Goal: Communication & Community: Answer question/provide support

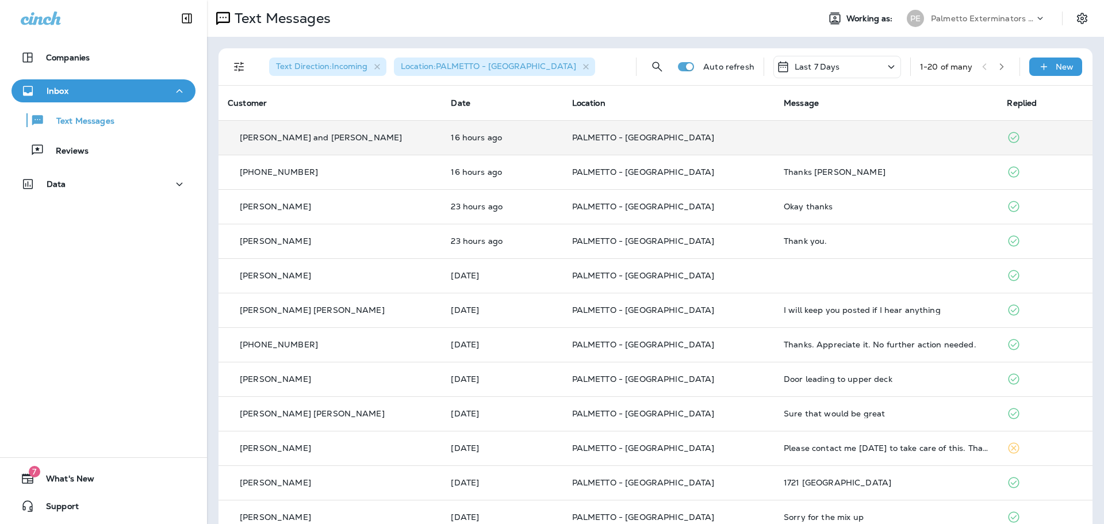
click at [708, 145] on td "PALMETTO - [GEOGRAPHIC_DATA]" at bounding box center [669, 137] width 212 height 34
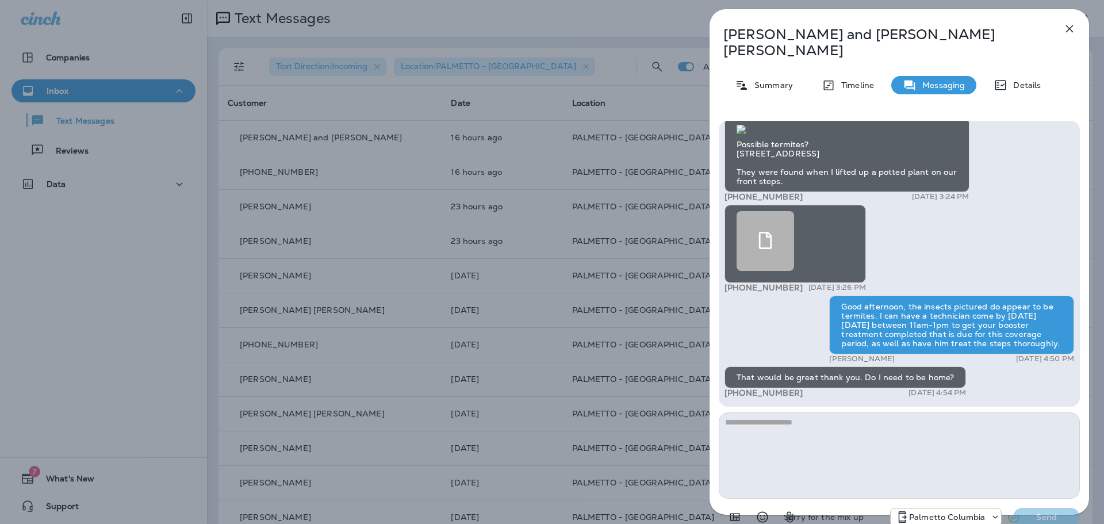
click at [859, 412] on textarea at bounding box center [899, 455] width 361 height 86
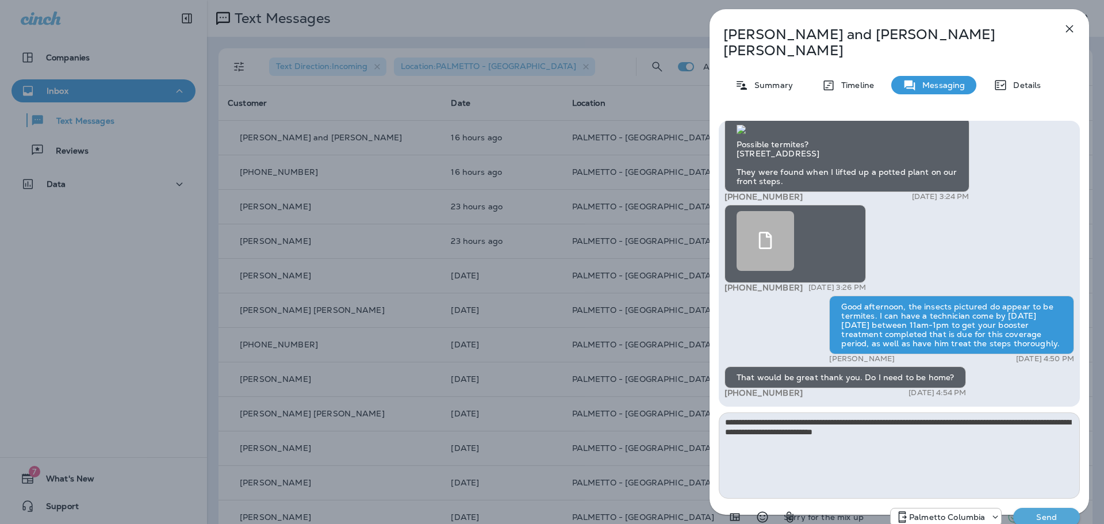
type textarea "**********"
click at [1024, 512] on p "Send" at bounding box center [1046, 517] width 48 height 10
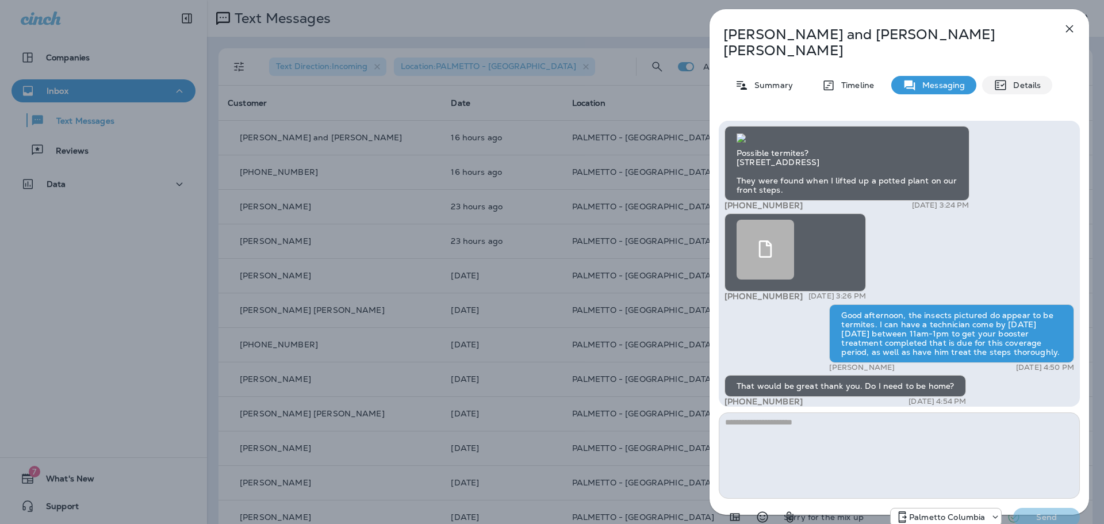
scroll to position [-367, 0]
click at [1074, 23] on icon "button" at bounding box center [1069, 29] width 14 height 14
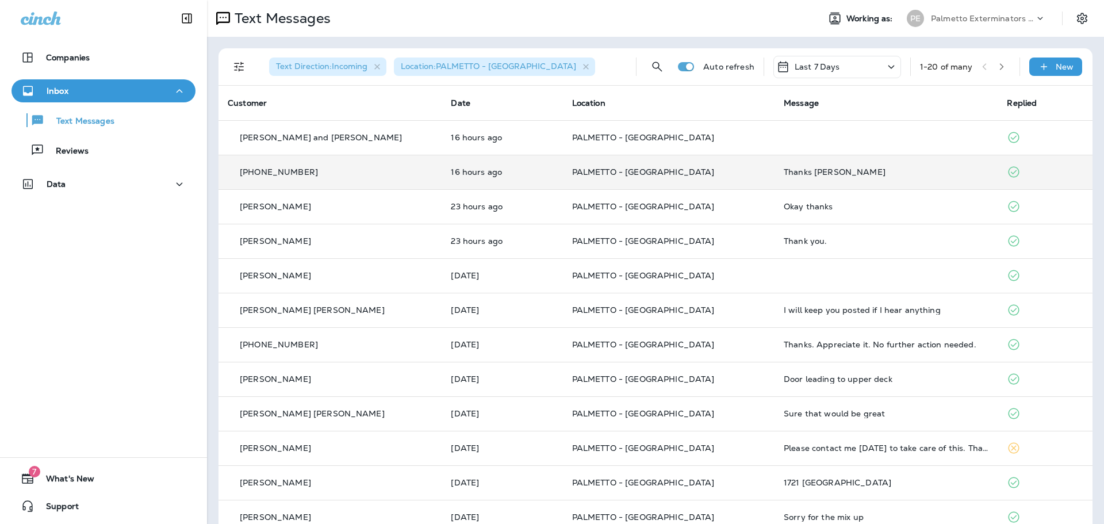
click at [726, 174] on p "PALMETTO - [GEOGRAPHIC_DATA]" at bounding box center [668, 171] width 193 height 9
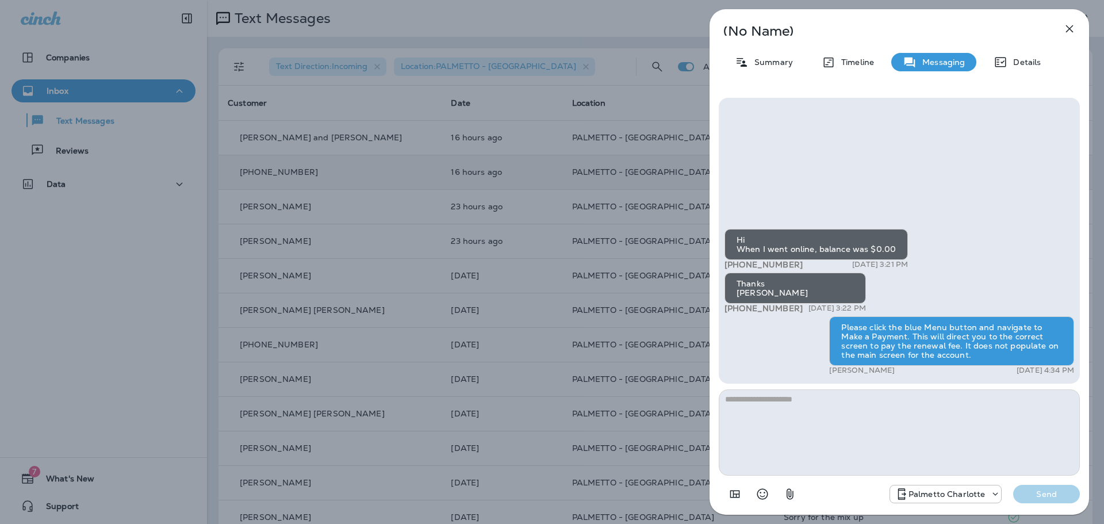
click at [1070, 31] on icon "button" at bounding box center [1069, 29] width 14 height 14
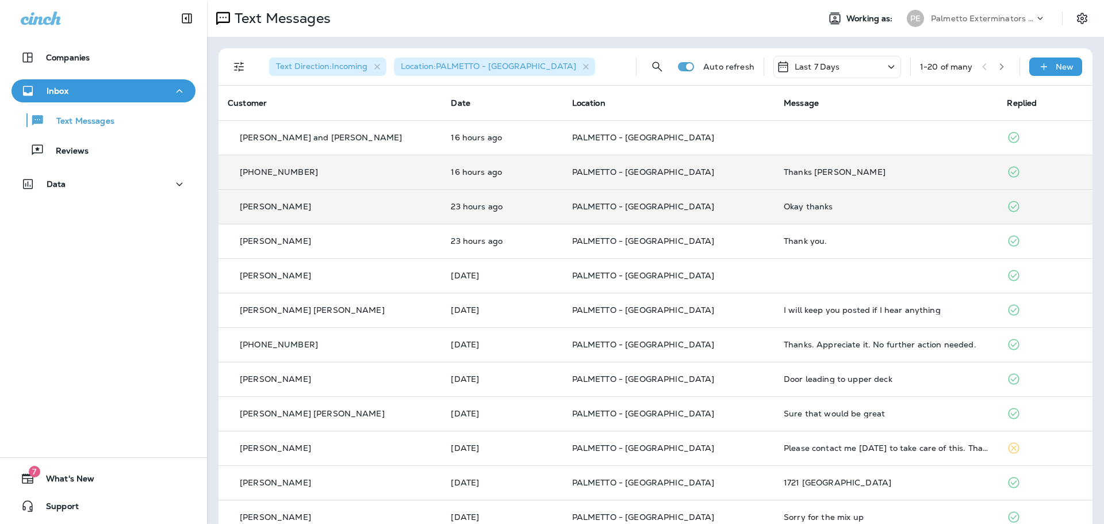
click at [708, 209] on p "PALMETTO - [GEOGRAPHIC_DATA]" at bounding box center [668, 206] width 193 height 9
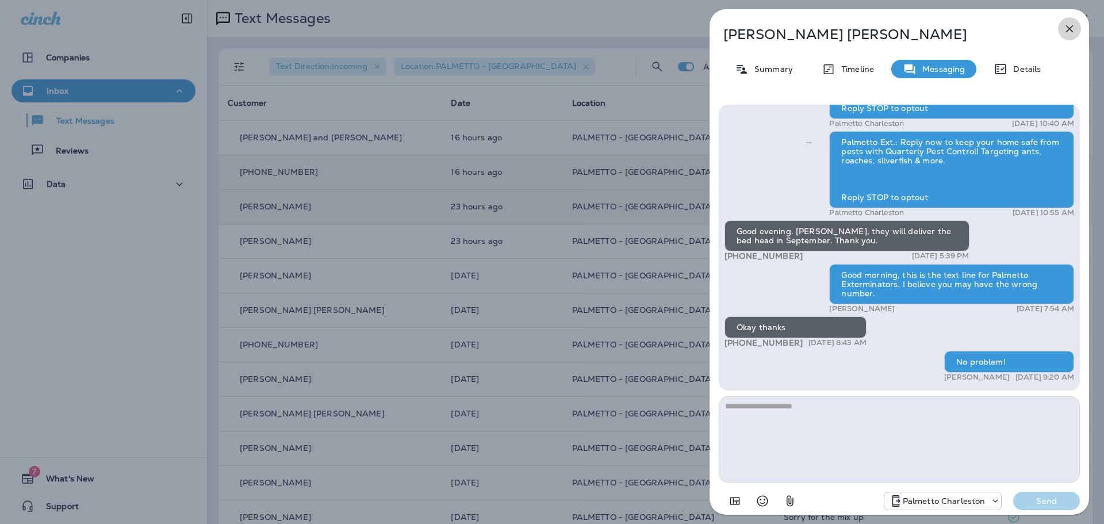
click at [1069, 23] on icon "button" at bounding box center [1069, 29] width 14 height 14
